Goal: Navigation & Orientation: Find specific page/section

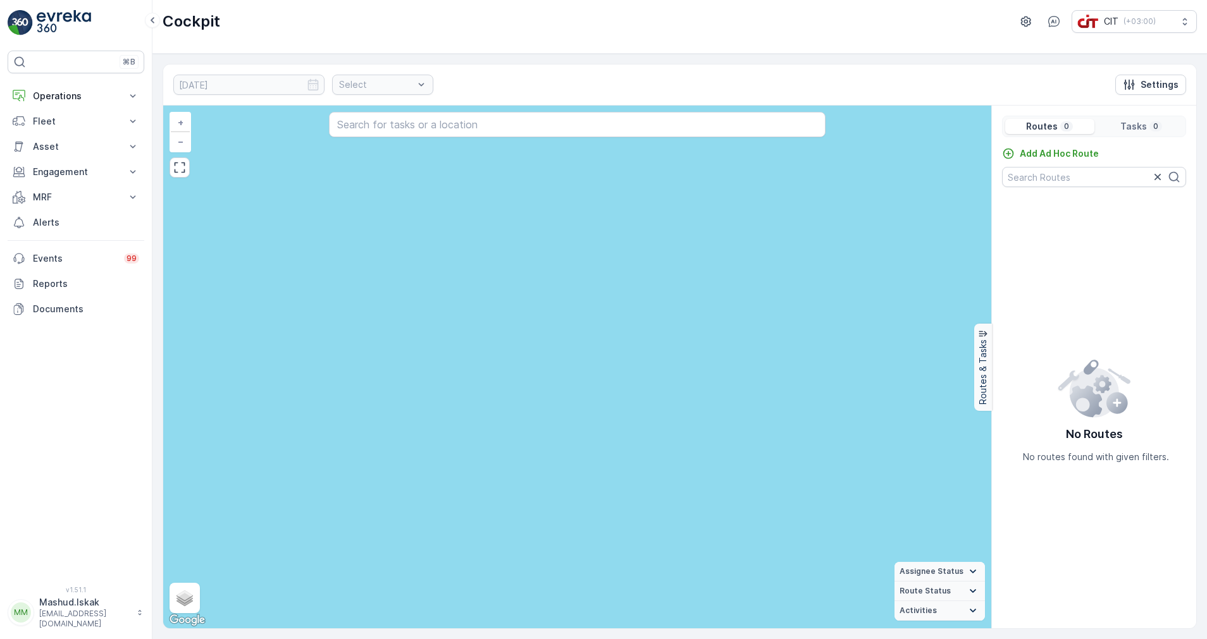
click at [397, 82] on div "Select" at bounding box center [382, 85] width 101 height 20
click at [402, 87] on div "Select" at bounding box center [382, 85] width 101 height 20
click at [43, 123] on p "Fleet" at bounding box center [76, 121] width 86 height 13
click at [54, 96] on p "Operations" at bounding box center [76, 96] width 86 height 13
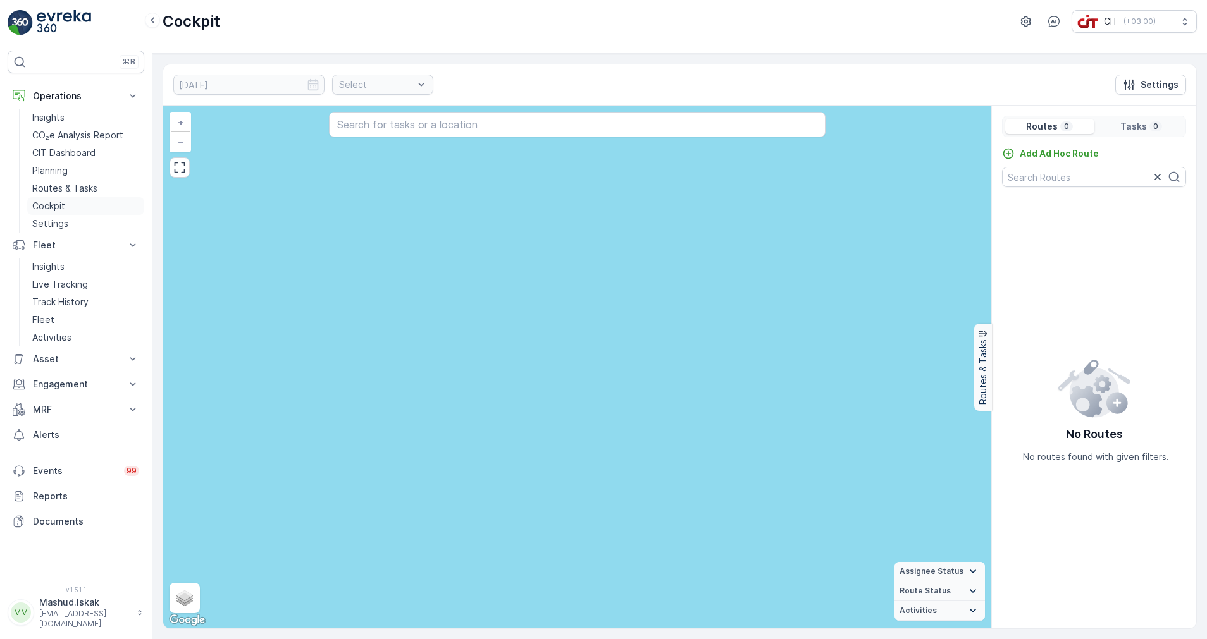
click at [58, 207] on p "Cockpit" at bounding box center [48, 206] width 33 height 13
click at [51, 205] on p "Cockpit" at bounding box center [48, 206] width 33 height 13
click at [46, 204] on p "Cockpit" at bounding box center [48, 206] width 33 height 13
click at [385, 87] on div "Select" at bounding box center [382, 85] width 101 height 20
click at [401, 85] on div "Select" at bounding box center [382, 85] width 101 height 20
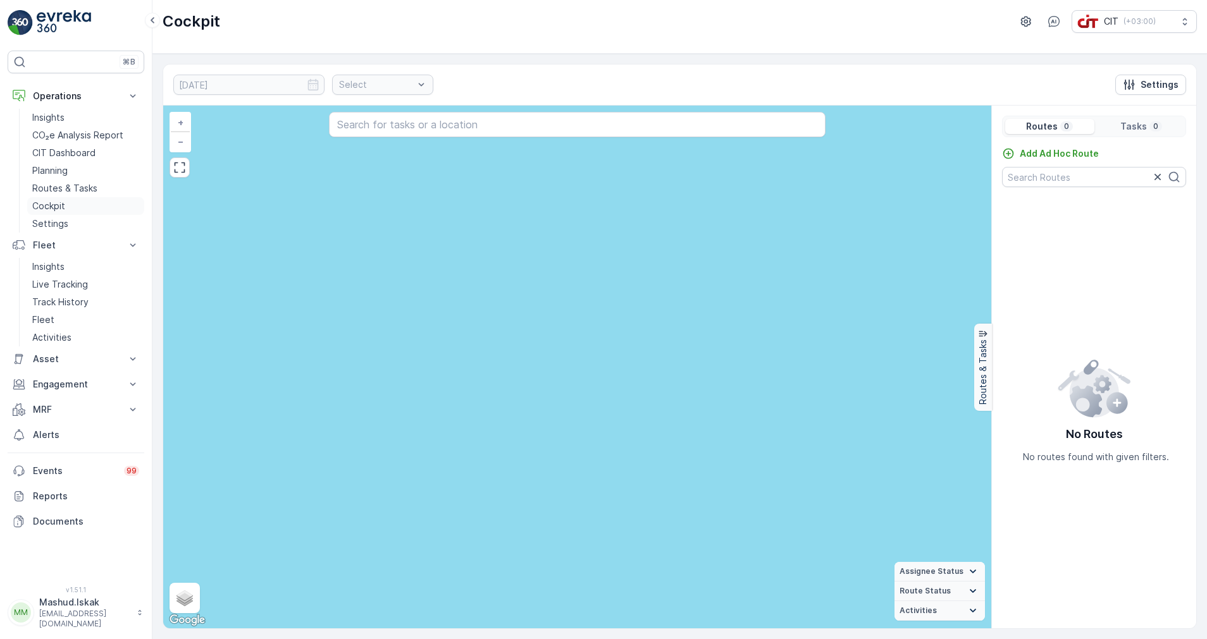
click at [48, 206] on p "Cockpit" at bounding box center [48, 206] width 33 height 13
click at [50, 203] on p "Cockpit" at bounding box center [48, 206] width 33 height 13
click at [408, 85] on div "Select" at bounding box center [382, 85] width 101 height 20
